Goal: Task Accomplishment & Management: Complete application form

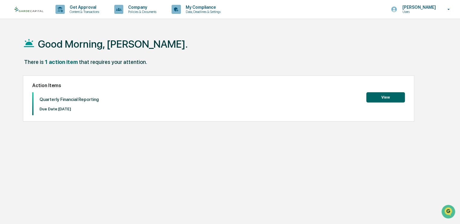
click at [385, 97] on button "View" at bounding box center [386, 97] width 39 height 10
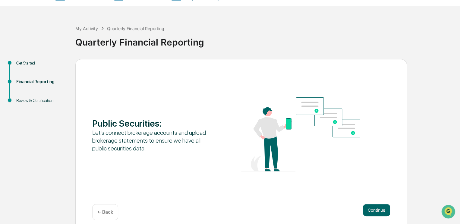
scroll to position [18, 0]
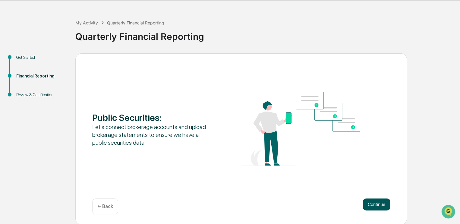
click at [377, 204] on button "Continue" at bounding box center [376, 205] width 27 height 12
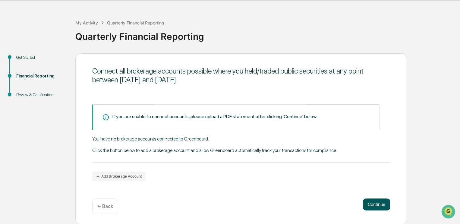
click at [377, 204] on button "Continue" at bounding box center [376, 205] width 27 height 12
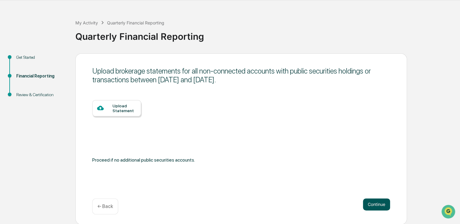
click at [383, 206] on button "Continue" at bounding box center [376, 205] width 27 height 12
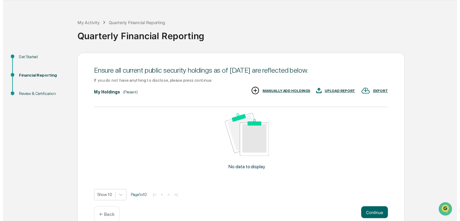
scroll to position [29, 0]
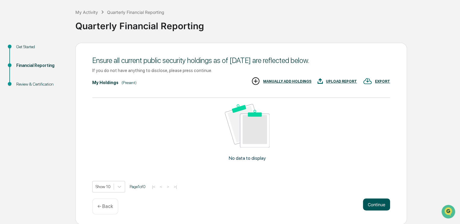
click at [375, 205] on button "Continue" at bounding box center [376, 205] width 27 height 12
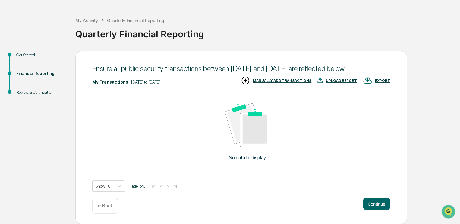
click at [375, 205] on button "Continue" at bounding box center [376, 204] width 27 height 12
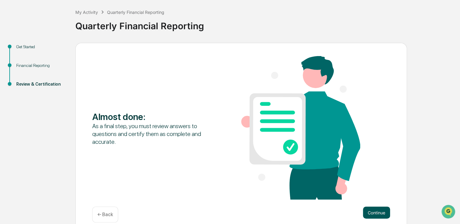
click at [375, 211] on button "Continue" at bounding box center [376, 213] width 27 height 12
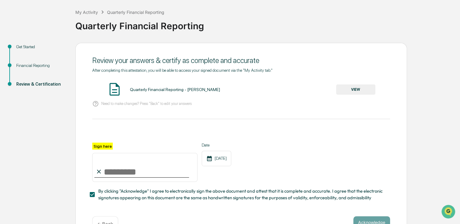
click at [109, 173] on input "Sign here" at bounding box center [144, 167] width 105 height 29
drag, startPoint x: 109, startPoint y: 173, endPoint x: 109, endPoint y: 184, distance: 10.6
click at [109, 184] on div "Sign here Date [DATE] By clicking "Acknowledge" I agree to electronically sign …" at bounding box center [241, 172] width 298 height 59
drag, startPoint x: 104, startPoint y: 156, endPoint x: 104, endPoint y: 176, distance: 19.9
click at [104, 176] on input "Sign here" at bounding box center [144, 167] width 105 height 29
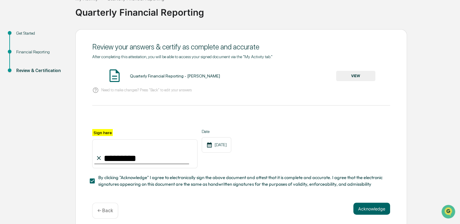
scroll to position [43, 0]
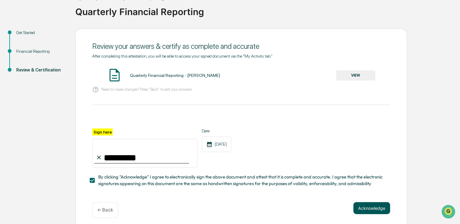
type input "*********"
click at [372, 208] on button "Acknowledge" at bounding box center [372, 208] width 37 height 12
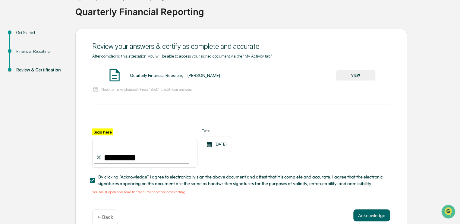
click at [114, 74] on img at bounding box center [114, 75] width 15 height 15
click at [148, 75] on div "Quarterly Financial Reporting - [PERSON_NAME]" at bounding box center [175, 75] width 90 height 5
click at [360, 75] on button "VIEW" at bounding box center [355, 75] width 39 height 10
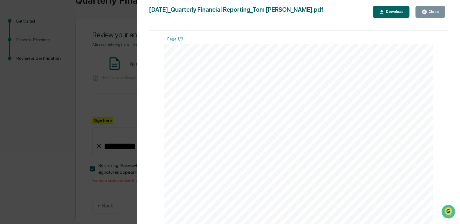
scroll to position [57, 0]
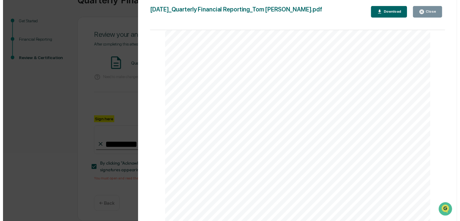
scroll to position [870, 0]
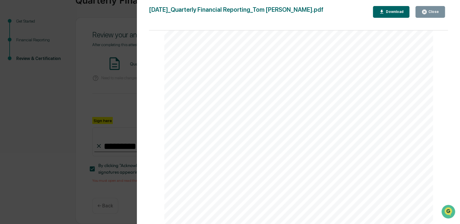
click at [431, 13] on div "Close" at bounding box center [434, 12] width 12 height 4
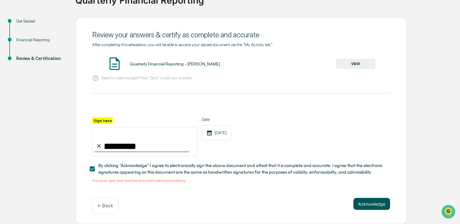
click at [376, 204] on button "Acknowledge" at bounding box center [372, 204] width 37 height 12
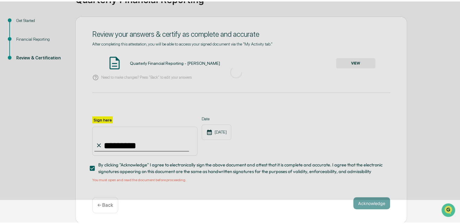
scroll to position [18, 0]
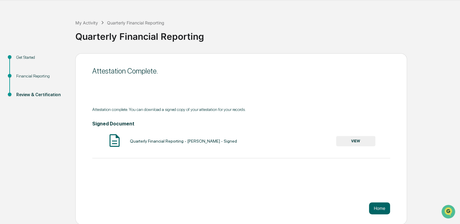
click at [355, 140] on button "VIEW" at bounding box center [355, 141] width 39 height 10
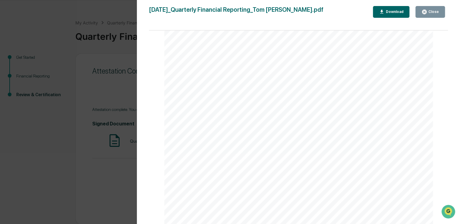
scroll to position [555, 0]
click at [430, 10] on div "Close" at bounding box center [434, 12] width 12 height 4
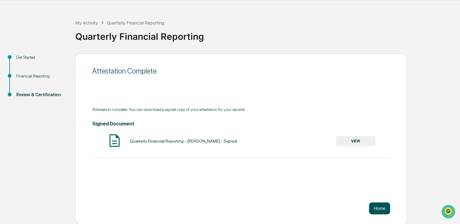
click at [380, 211] on button "Home" at bounding box center [379, 208] width 21 height 12
